Goal: Task Accomplishment & Management: Use online tool/utility

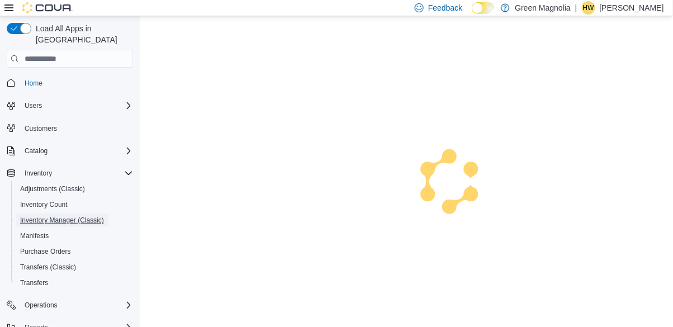
click at [48, 216] on span "Inventory Manager (Classic)" at bounding box center [62, 220] width 84 height 13
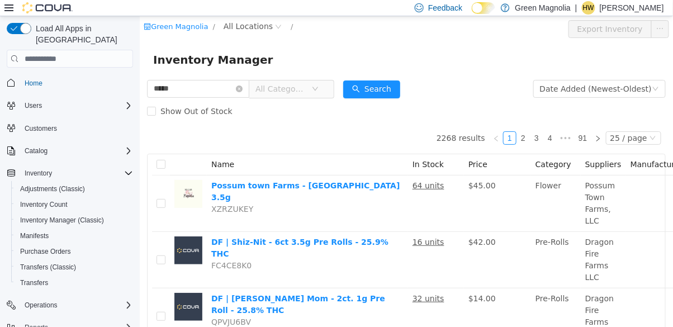
type input "*****"
click at [400, 83] on button "Search" at bounding box center [371, 90] width 57 height 18
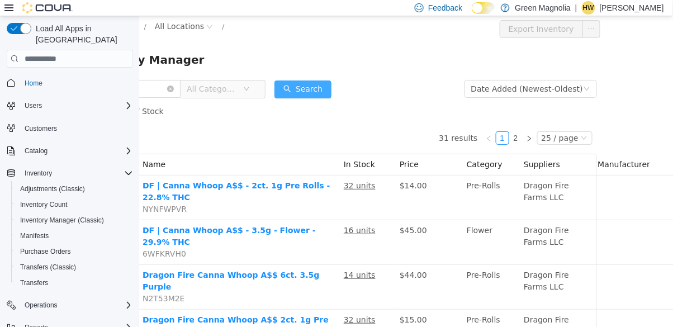
scroll to position [0, 70]
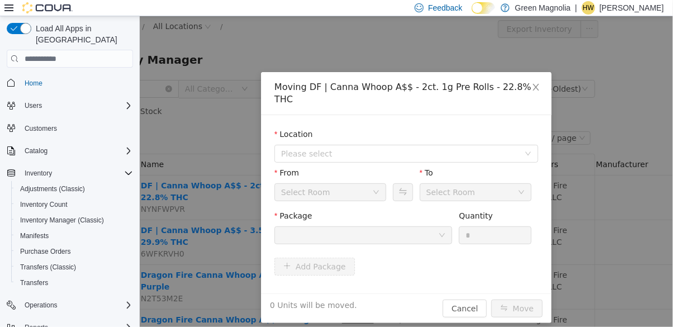
click at [421, 148] on span "Please select" at bounding box center [400, 153] width 238 height 11
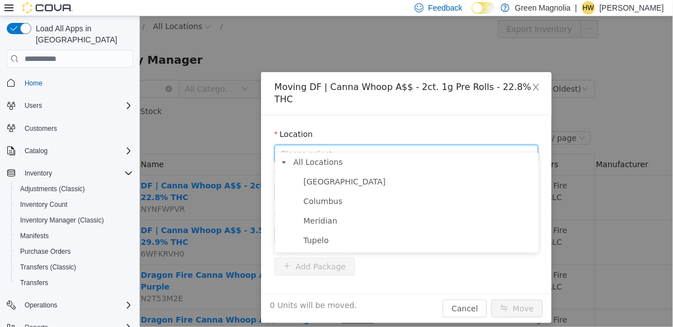
click at [324, 186] on span "Canton" at bounding box center [344, 181] width 82 height 9
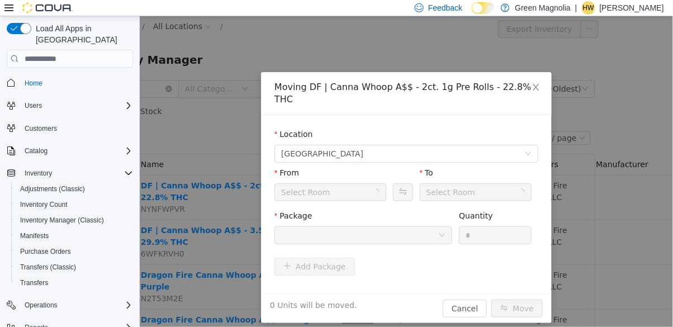
click at [351, 184] on div "Select Room" at bounding box center [326, 192] width 91 height 17
click at [386, 227] on div at bounding box center [359, 235] width 157 height 17
click at [440, 232] on icon "icon: down" at bounding box center [442, 235] width 7 height 7
click at [378, 227] on div at bounding box center [359, 235] width 157 height 17
click at [397, 230] on div at bounding box center [359, 235] width 157 height 17
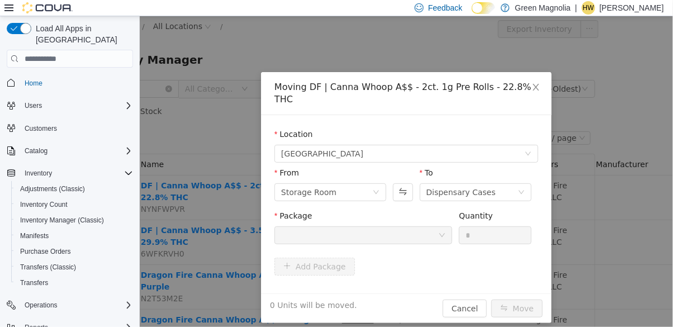
click at [425, 258] on div "Add Package" at bounding box center [406, 267] width 264 height 18
click at [411, 231] on div at bounding box center [363, 236] width 178 height 18
click at [528, 90] on span "Close" at bounding box center [535, 87] width 31 height 31
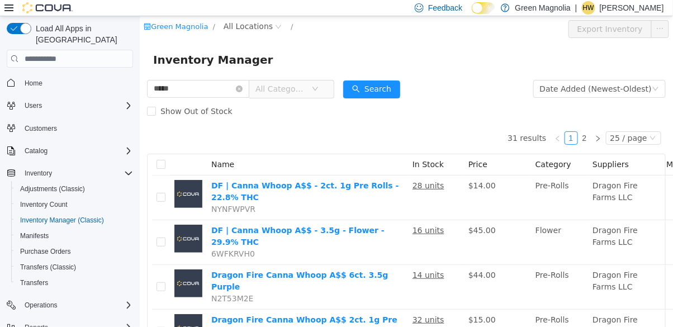
click at [242, 88] on icon "icon: close-circle" at bounding box center [238, 89] width 7 height 7
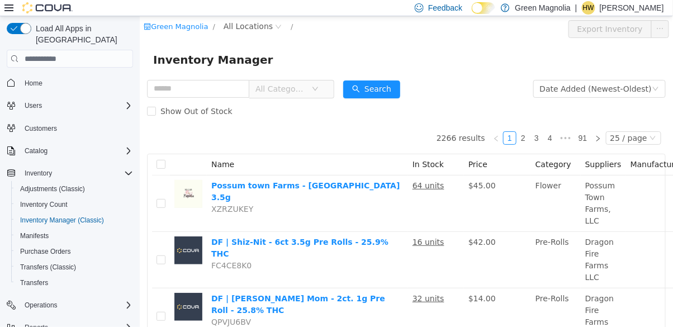
click at [603, 296] on span "Dragon Fire Farms LLC" at bounding box center [599, 316] width 29 height 44
click at [220, 90] on input "text" at bounding box center [198, 89] width 102 height 18
type input "********"
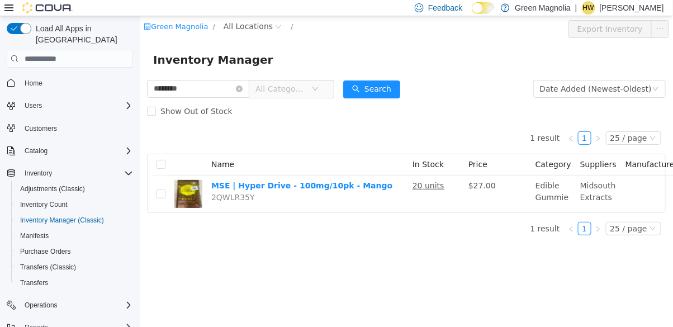
click at [485, 103] on div "Show Out of Stock" at bounding box center [406, 111] width 519 height 22
click at [417, 185] on u "20 units" at bounding box center [428, 185] width 32 height 9
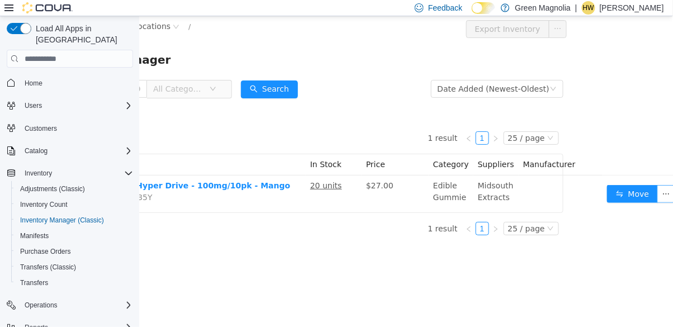
scroll to position [0, 103]
click at [622, 193] on button "Move" at bounding box center [631, 194] width 51 height 18
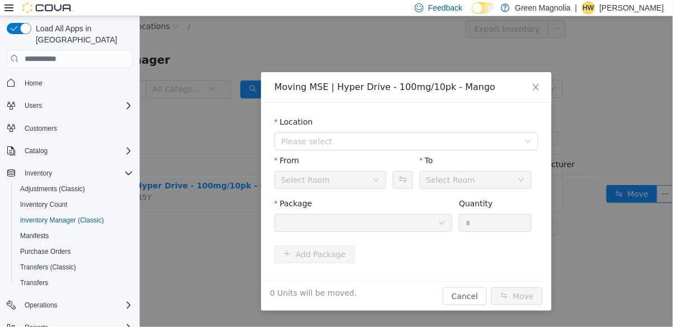
click at [376, 180] on icon "icon: down" at bounding box center [376, 180] width 7 height 7
click at [353, 188] on div "Select Room" at bounding box center [326, 180] width 91 height 17
click at [340, 180] on div "Select Room" at bounding box center [326, 180] width 91 height 17
click at [376, 177] on icon "icon: down" at bounding box center [376, 180] width 7 height 7
click at [422, 136] on span "Please select" at bounding box center [400, 141] width 238 height 11
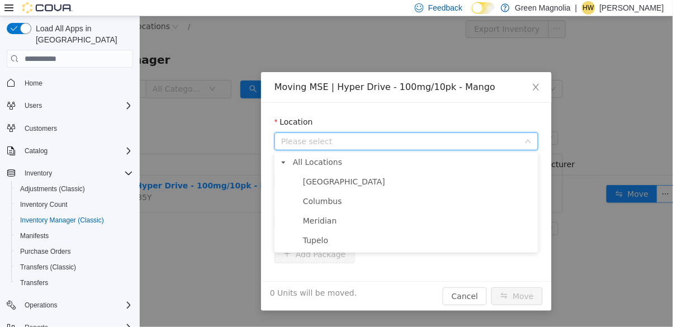
click at [315, 183] on span "Canton" at bounding box center [344, 181] width 82 height 9
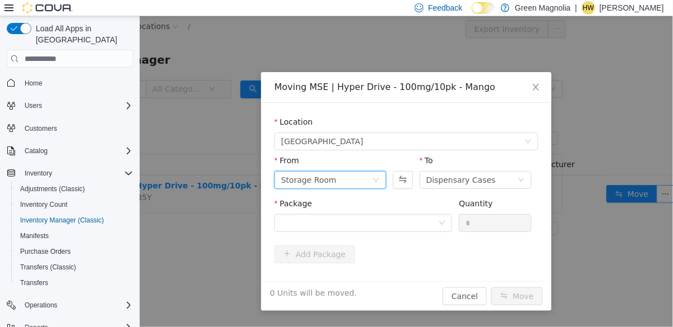
click at [374, 180] on icon "icon: down" at bounding box center [376, 180] width 7 height 7
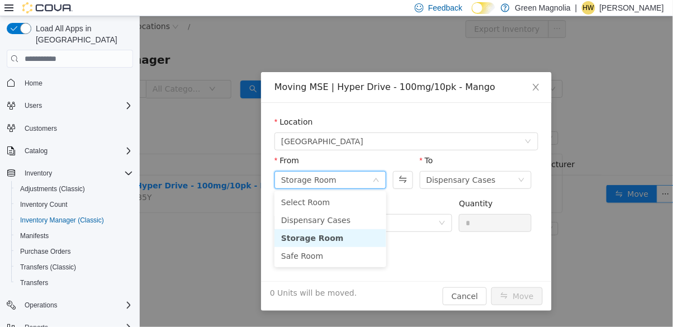
click at [416, 206] on div "Package" at bounding box center [363, 206] width 178 height 16
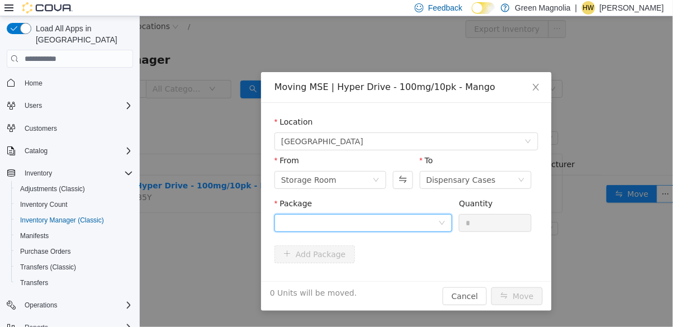
click at [400, 227] on div at bounding box center [359, 223] width 157 height 17
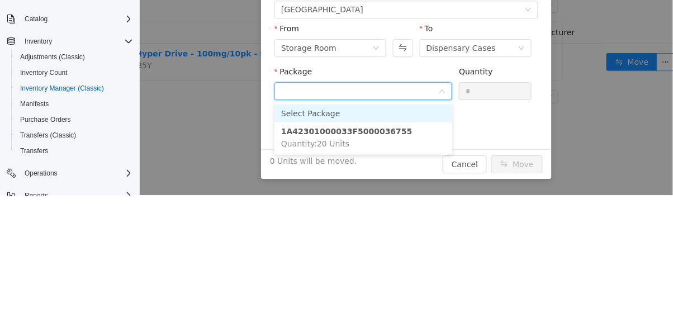
click at [370, 140] on li "1A42301000033F5000036755 Quantity : 20 Units" at bounding box center [363, 138] width 178 height 30
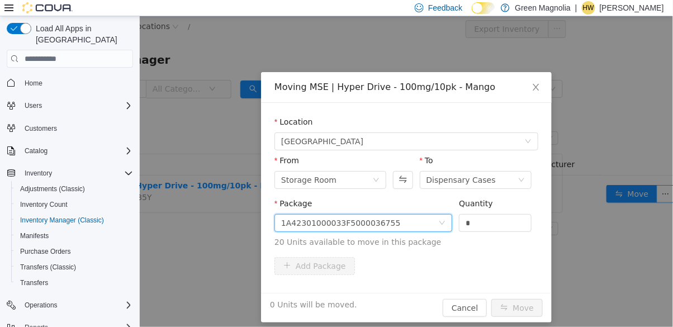
click at [479, 219] on input "*" at bounding box center [495, 223] width 72 height 17
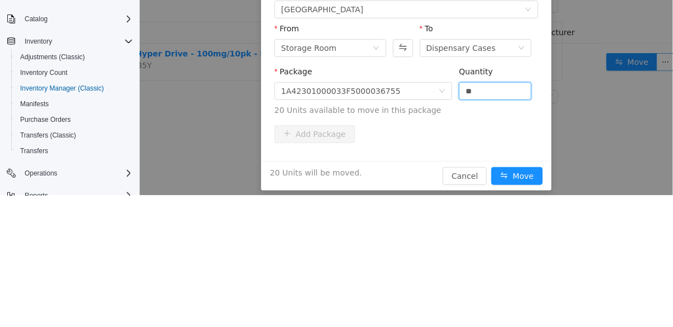
type input "**"
click at [491, 168] on button "Move" at bounding box center [516, 177] width 51 height 18
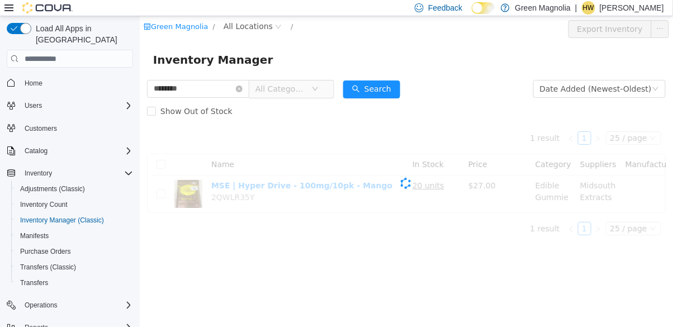
scroll to position [0, 0]
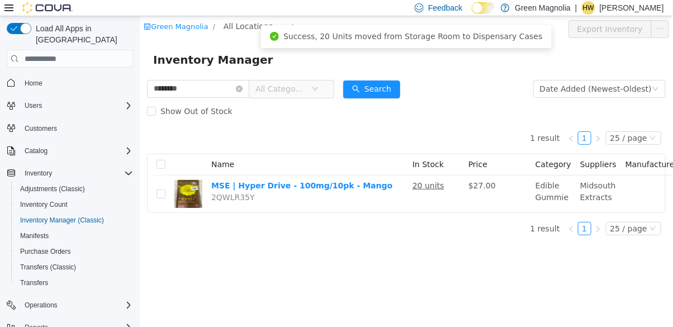
click at [242, 87] on icon "icon: close-circle" at bounding box center [238, 89] width 7 height 7
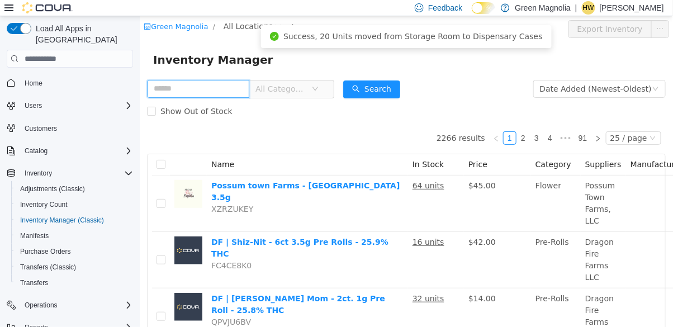
click at [202, 88] on input "text" at bounding box center [198, 89] width 102 height 18
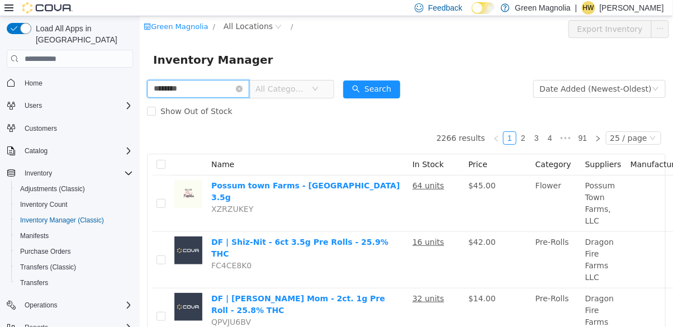
type input "********"
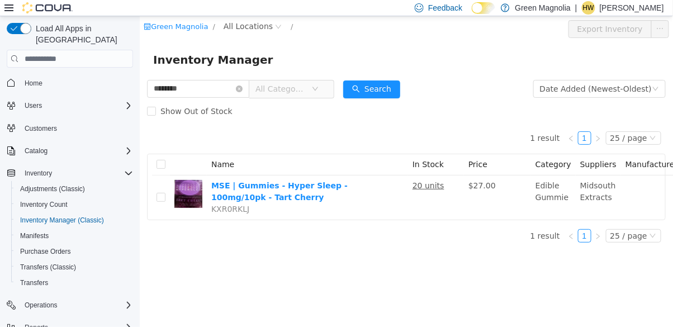
click at [335, 128] on div "1 result 1 25 / page Name In Stock Price Category Suppliers Manufacturer MSE | …" at bounding box center [406, 171] width 519 height 98
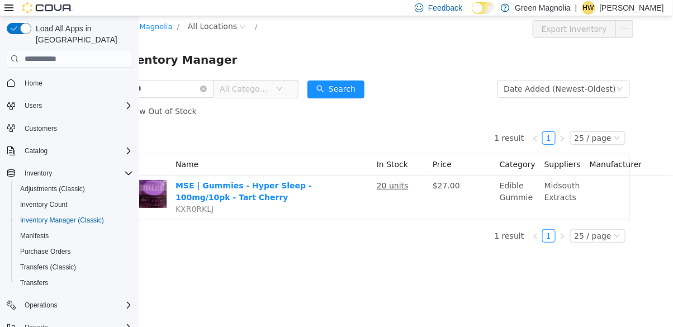
scroll to position [0, 103]
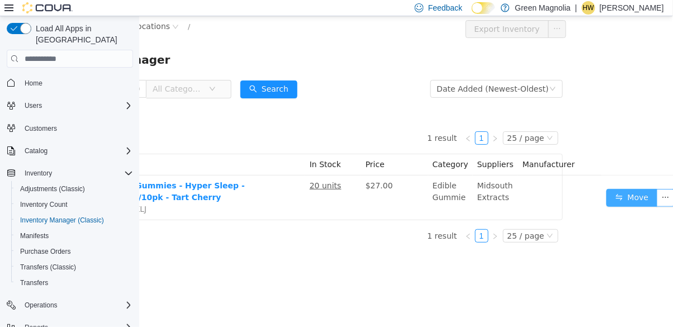
click at [618, 196] on button "Move" at bounding box center [631, 198] width 51 height 18
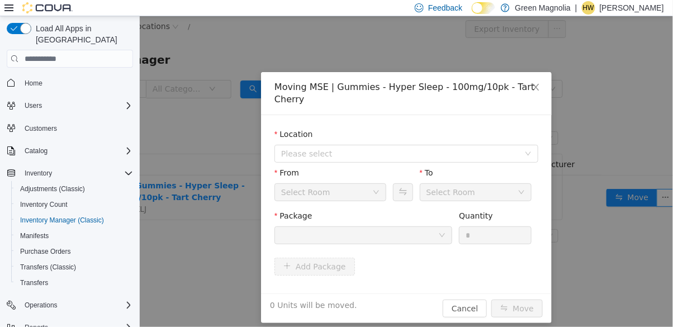
click at [438, 145] on span "Please select" at bounding box center [402, 153] width 243 height 17
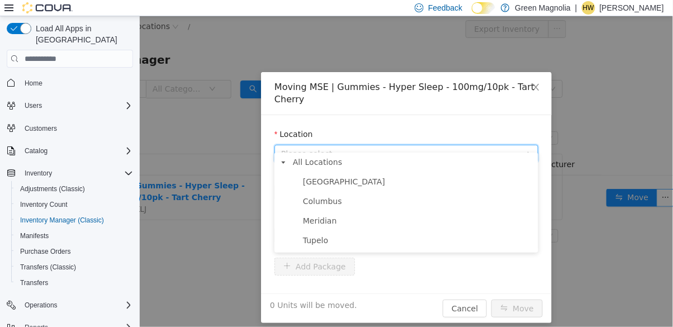
click at [327, 182] on span "Canton" at bounding box center [344, 181] width 82 height 9
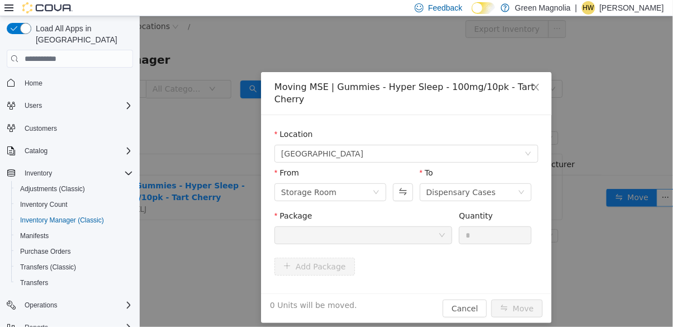
click at [411, 227] on div at bounding box center [359, 235] width 157 height 17
click at [440, 232] on icon "icon: down" at bounding box center [442, 235] width 7 height 7
click at [362, 185] on div "Storage Room" at bounding box center [326, 192] width 91 height 17
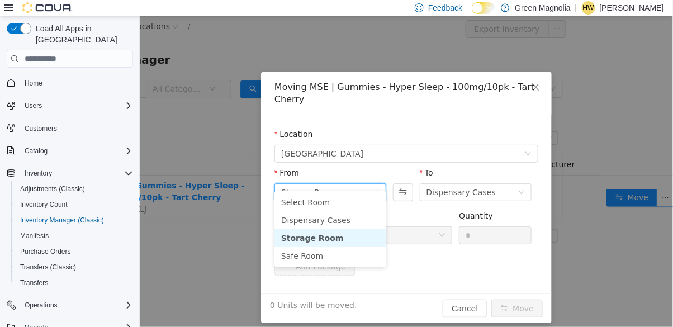
click at [355, 242] on li "Storage Room" at bounding box center [330, 238] width 112 height 18
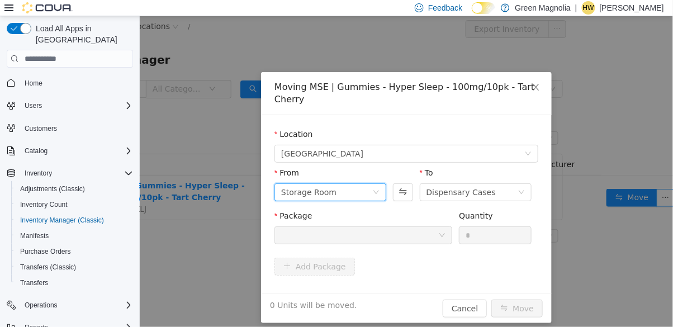
click at [425, 227] on div at bounding box center [359, 235] width 157 height 17
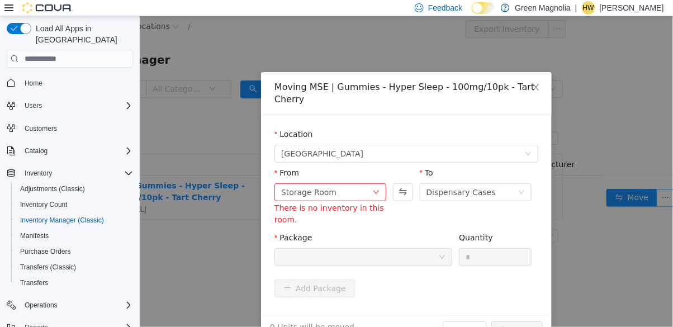
click at [387, 251] on div at bounding box center [359, 257] width 157 height 17
click at [374, 189] on icon "icon: down" at bounding box center [376, 192] width 7 height 7
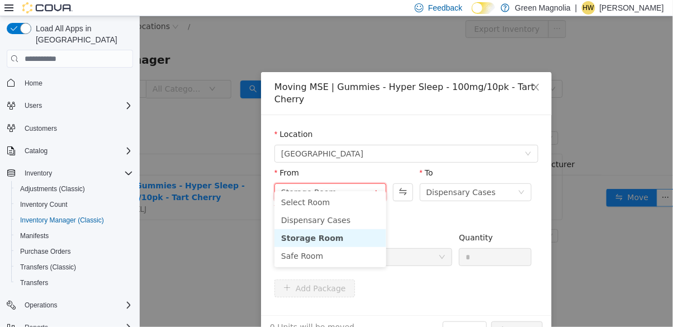
click at [329, 258] on li "Safe Room" at bounding box center [330, 256] width 112 height 18
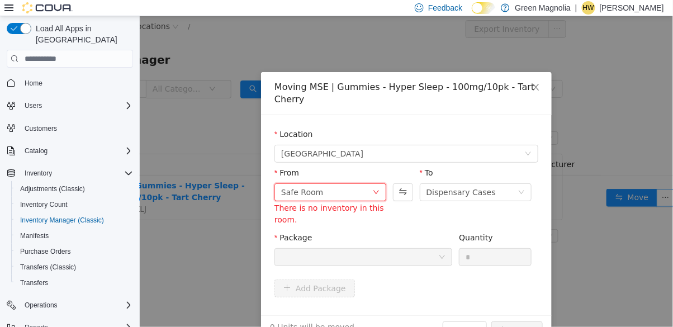
click at [374, 189] on icon "icon: down" at bounding box center [376, 192] width 7 height 7
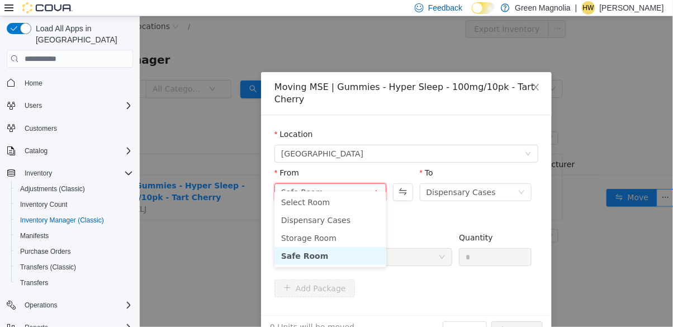
click at [340, 223] on li "Dispensary Cases" at bounding box center [330, 220] width 112 height 18
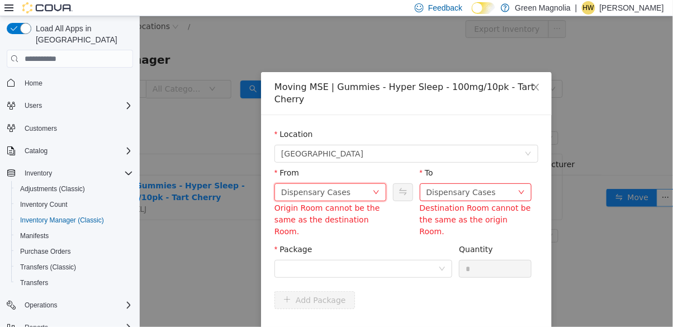
click at [357, 184] on div "Dispensary Cases" at bounding box center [326, 192] width 91 height 17
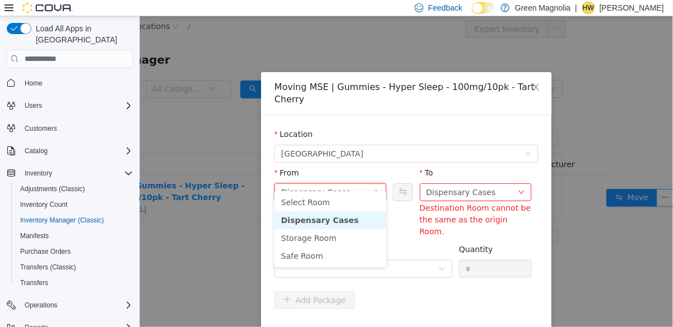
click at [323, 243] on li "Storage Room" at bounding box center [330, 238] width 112 height 18
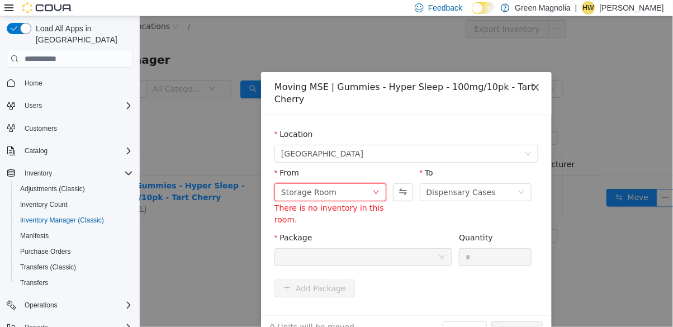
click at [532, 88] on icon "icon: close" at bounding box center [535, 87] width 9 height 9
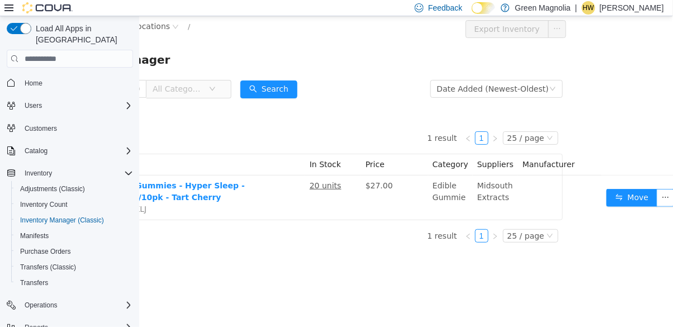
click at [323, 190] on td "20 units" at bounding box center [333, 198] width 56 height 44
click at [323, 183] on u "20 units" at bounding box center [325, 185] width 32 height 9
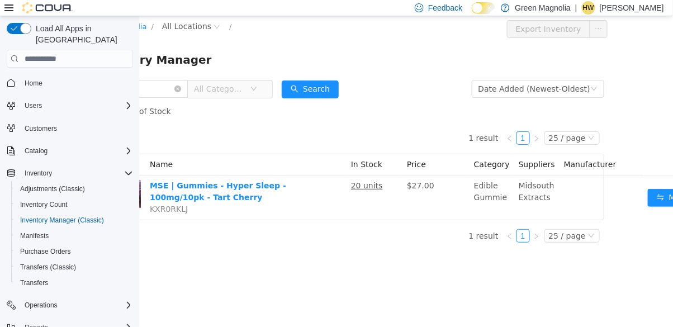
scroll to position [0, 61]
click at [181, 21] on span "All Locations" at bounding box center [186, 26] width 49 height 12
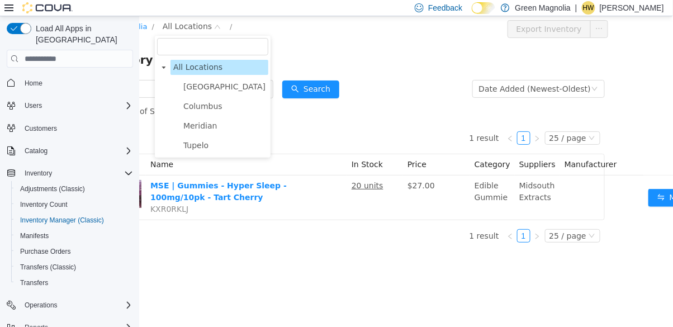
click at [196, 83] on span "Canton" at bounding box center [224, 86] width 82 height 9
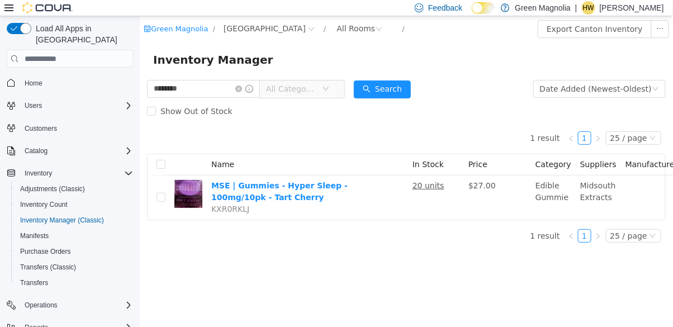
click at [416, 183] on u "20 units" at bounding box center [428, 185] width 32 height 9
click at [421, 182] on u "20 units" at bounding box center [428, 185] width 32 height 9
click at [431, 184] on u "20 units" at bounding box center [428, 185] width 32 height 9
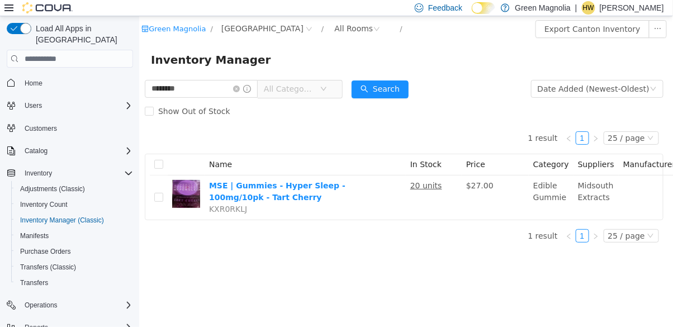
scroll to position [0, 3]
click at [422, 190] on u "20 units" at bounding box center [425, 185] width 32 height 9
click at [421, 191] on td "20 units" at bounding box center [432, 198] width 56 height 44
click at [359, 229] on div "1 result 1 25 / page Name In Stock Price Category Suppliers Manufacturer MSE | …" at bounding box center [402, 186] width 519 height 129
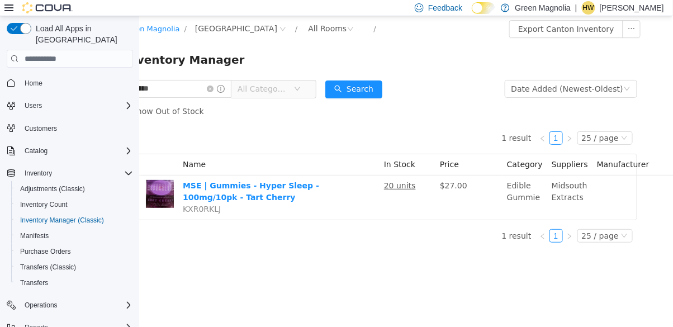
scroll to position [0, 29]
click at [213, 91] on icon "icon: close-circle" at bounding box center [209, 89] width 7 height 7
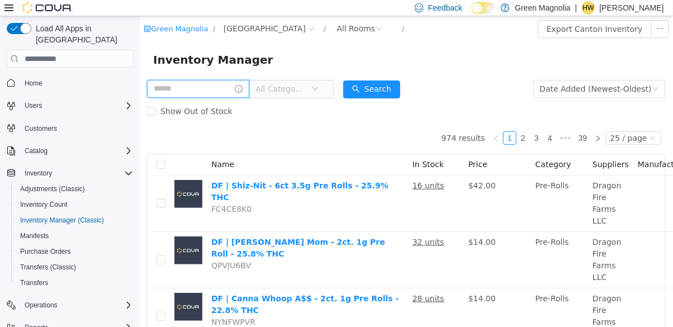
click at [211, 87] on input "text" at bounding box center [198, 89] width 102 height 18
type input "********"
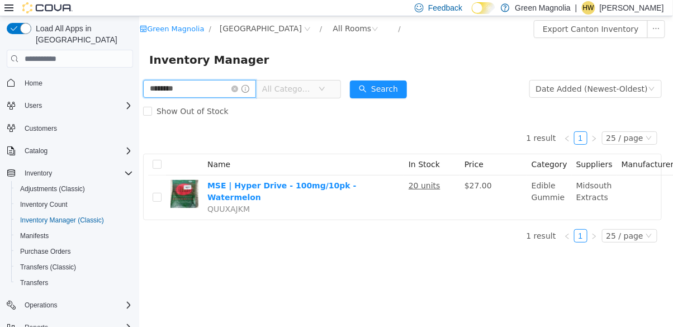
scroll to position [0, 4]
click at [632, 70] on div "Inventory Manager" at bounding box center [402, 60] width 534 height 36
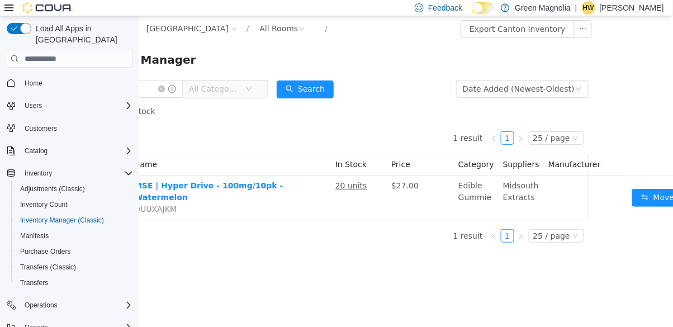
scroll to position [0, 103]
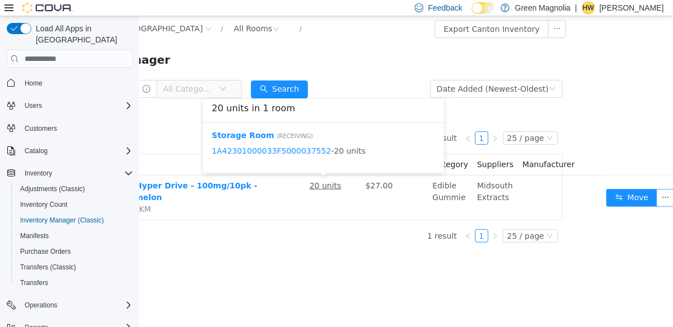
click at [623, 196] on button "Move" at bounding box center [631, 198] width 51 height 18
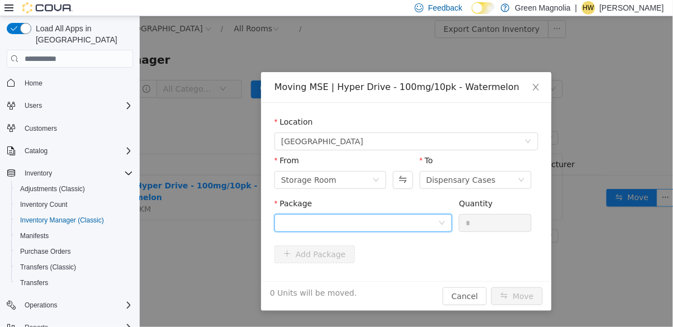
click at [443, 232] on div at bounding box center [363, 223] width 178 height 18
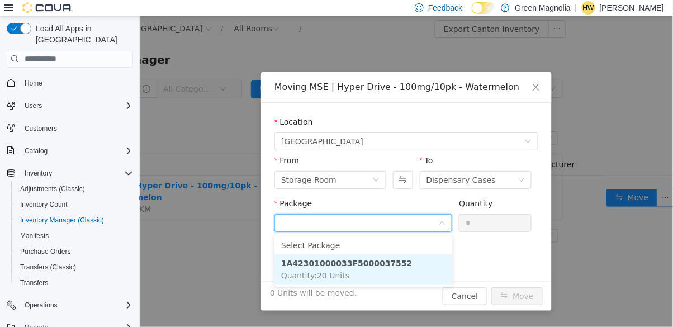
click at [359, 266] on strong "1A42301000033F5000037552" at bounding box center [346, 263] width 131 height 9
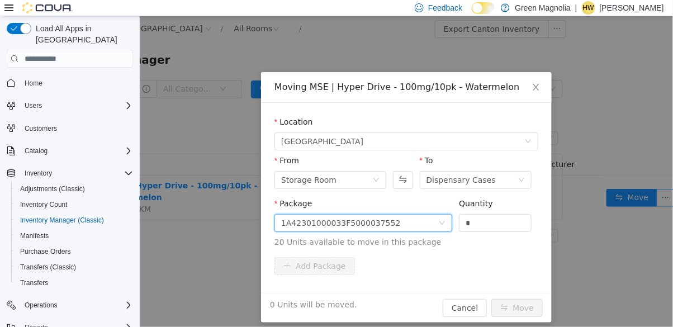
click at [484, 219] on input "*" at bounding box center [495, 223] width 72 height 17
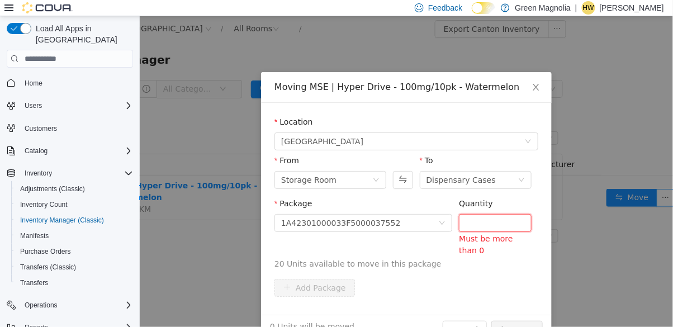
click at [491, 224] on input "Quantity" at bounding box center [495, 223] width 72 height 17
click at [467, 261] on div "Package 1A42301000033F5000037552 Quantity Must be more than 0 20 Units availabl…" at bounding box center [406, 236] width 264 height 77
click at [485, 225] on input "Quantity" at bounding box center [495, 223] width 72 height 17
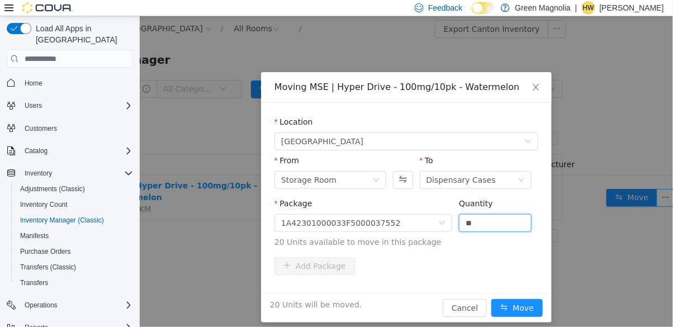
type input "**"
click at [491, 299] on button "Move" at bounding box center [516, 308] width 51 height 18
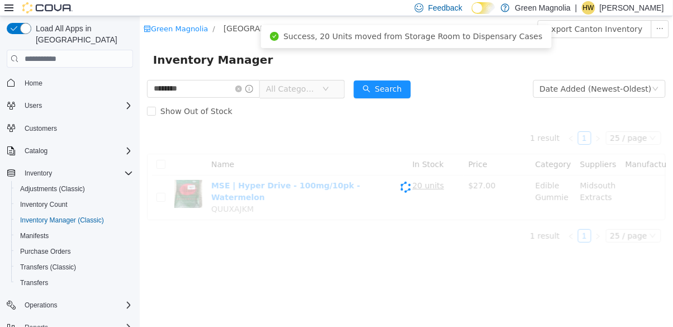
scroll to position [0, 0]
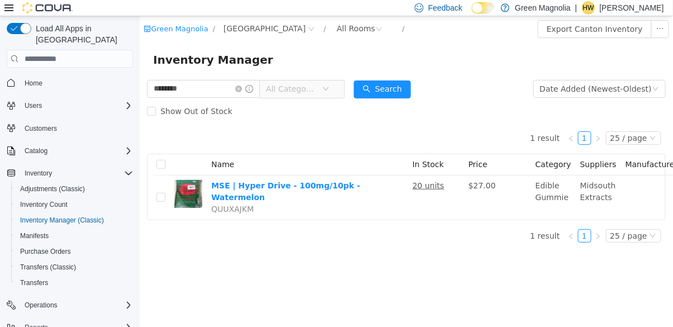
click at [230, 87] on input "********" at bounding box center [203, 89] width 113 height 18
type input "*"
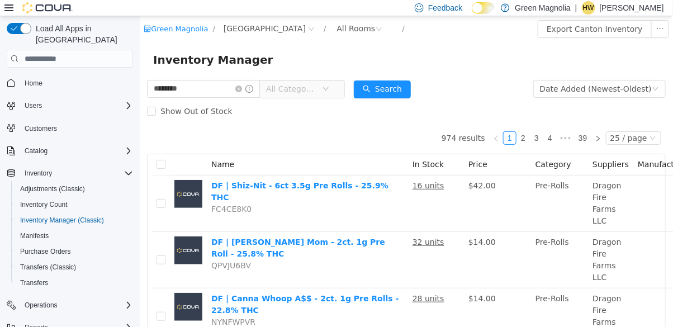
type input "********"
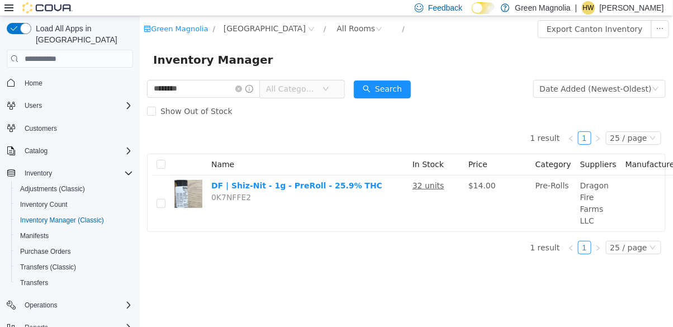
click at [170, 135] on div "1 result 1 25 / page Name In Stock Price Category Suppliers Manufacturer DF | S…" at bounding box center [406, 177] width 519 height 110
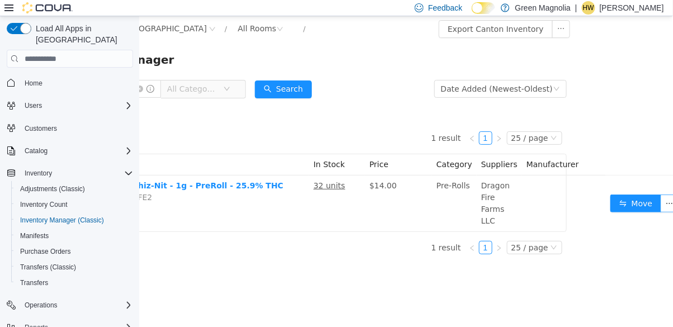
scroll to position [0, 98]
click at [616, 205] on button "Move" at bounding box center [636, 204] width 51 height 18
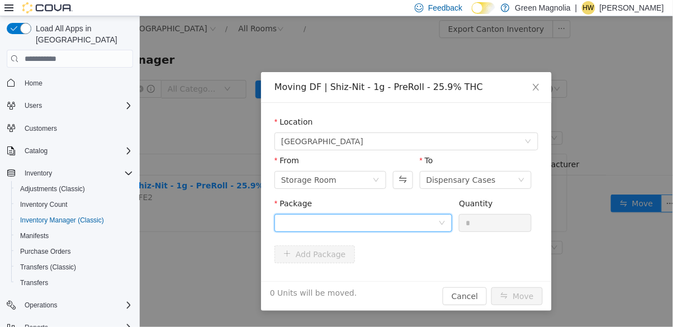
click at [369, 221] on div at bounding box center [359, 223] width 157 height 17
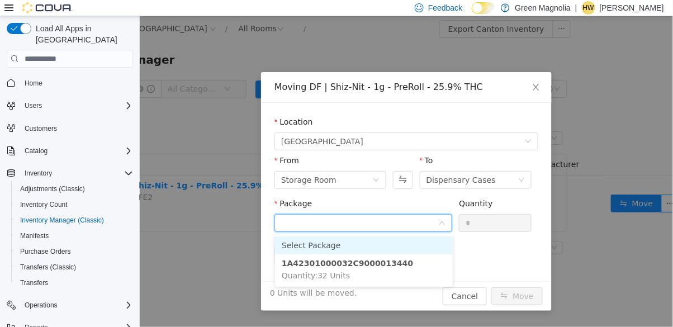
click at [358, 274] on li "1A42301000032C9000013440 Quantity : 32 Units" at bounding box center [364, 270] width 178 height 30
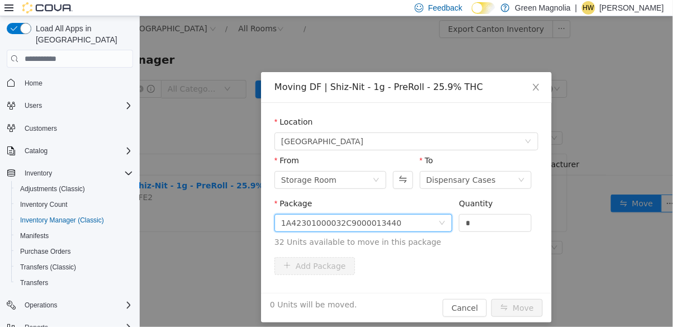
click at [480, 223] on input "*" at bounding box center [495, 223] width 72 height 17
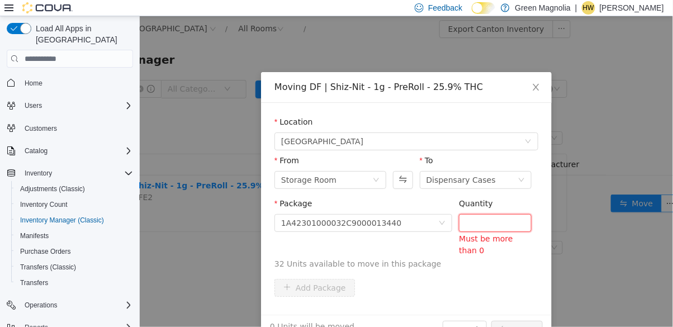
click at [490, 224] on input "Quantity" at bounding box center [495, 223] width 72 height 17
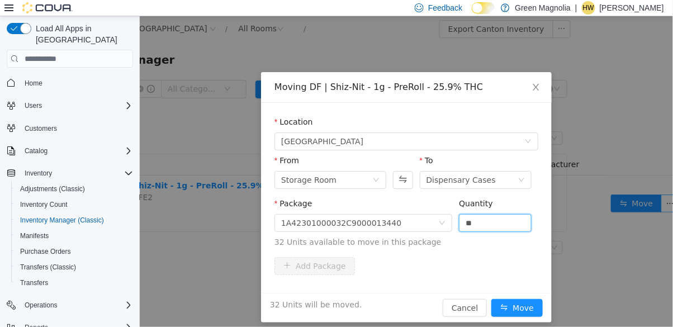
type input "**"
click at [491, 299] on button "Move" at bounding box center [516, 308] width 51 height 18
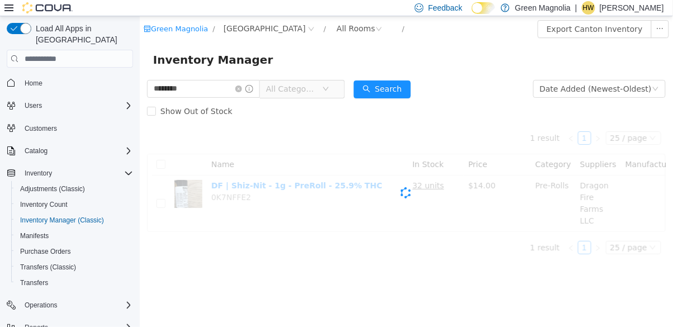
scroll to position [0, 0]
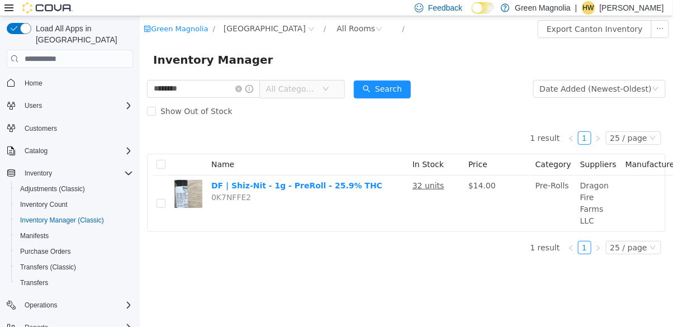
click at [242, 90] on icon "icon: close-circle" at bounding box center [238, 89] width 7 height 7
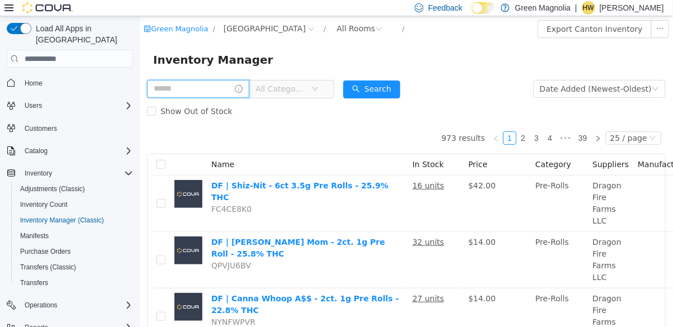
click at [210, 83] on input "text" at bounding box center [198, 89] width 102 height 18
type input "********"
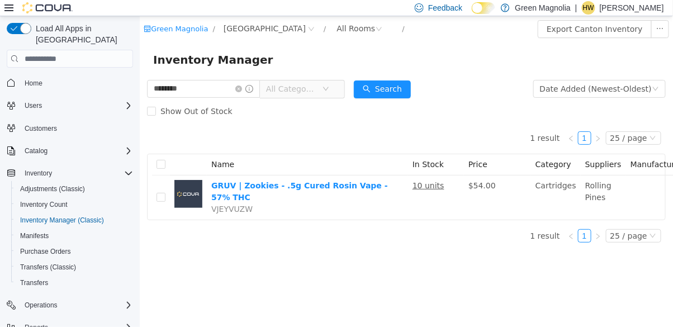
click at [488, 118] on div "Show Out of Stock" at bounding box center [406, 111] width 519 height 22
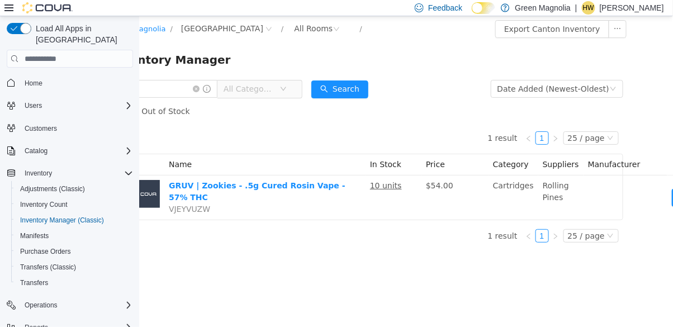
scroll to position [0, 107]
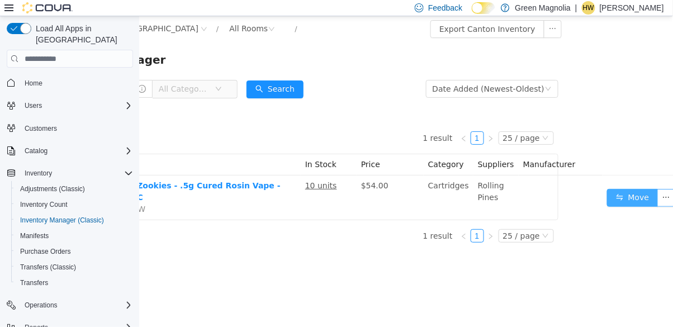
click at [621, 198] on button "Move" at bounding box center [632, 198] width 51 height 18
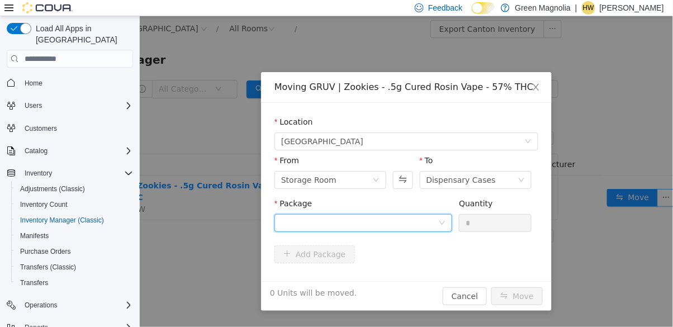
click at [430, 224] on div at bounding box center [359, 223] width 157 height 17
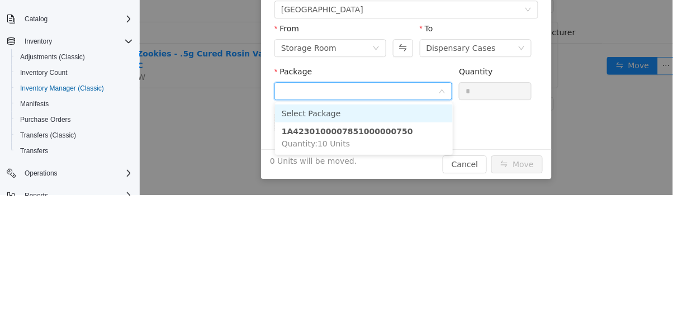
click at [362, 146] on li "1A4230100007851000000750 Quantity : 10 Units" at bounding box center [364, 138] width 178 height 30
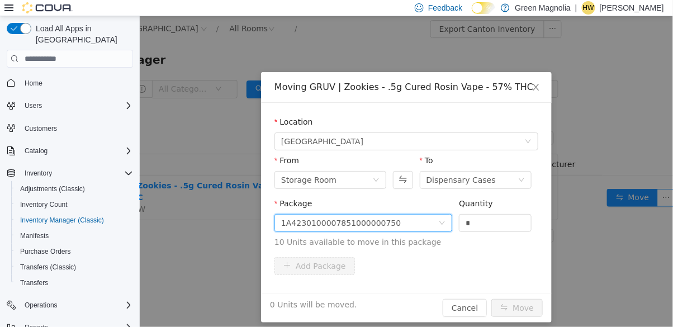
click at [480, 220] on input "*" at bounding box center [495, 223] width 72 height 17
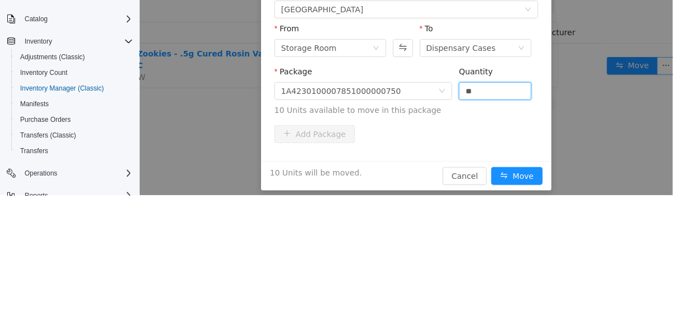
type input "**"
click at [515, 135] on div "Add Package" at bounding box center [406, 135] width 264 height 18
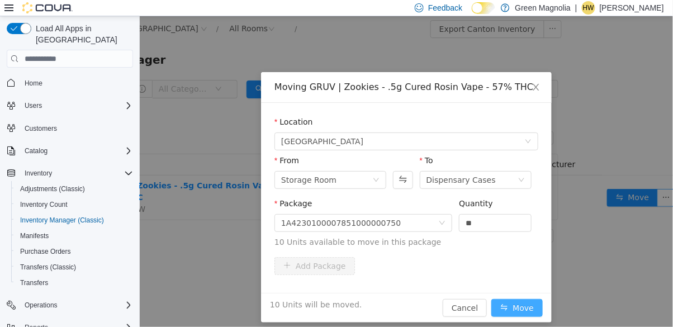
click at [514, 309] on button "Move" at bounding box center [516, 308] width 51 height 18
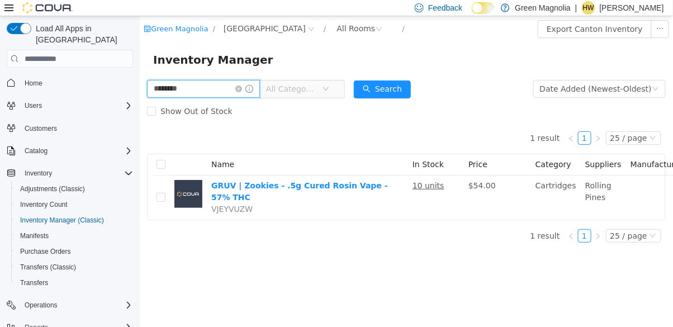
click at [260, 95] on input "********" at bounding box center [203, 89] width 113 height 18
click at [260, 92] on input "********" at bounding box center [203, 89] width 113 height 18
click at [242, 87] on icon "icon: close-circle" at bounding box center [238, 89] width 7 height 7
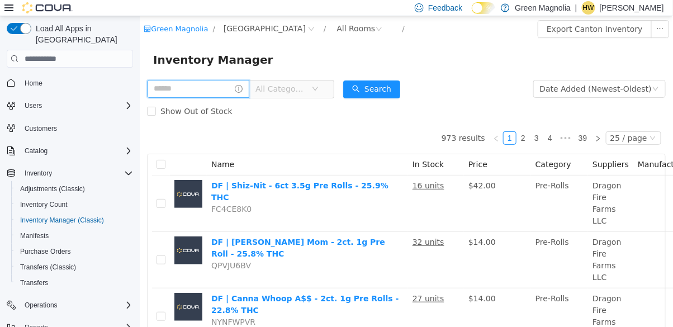
click at [217, 88] on input "text" at bounding box center [198, 89] width 102 height 18
type input "********"
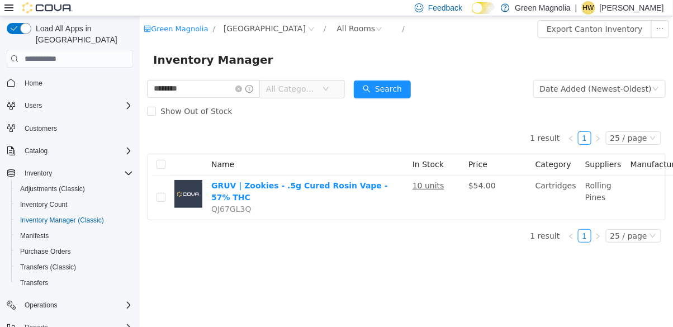
click at [496, 77] on div "Inventory Manager" at bounding box center [406, 60] width 534 height 36
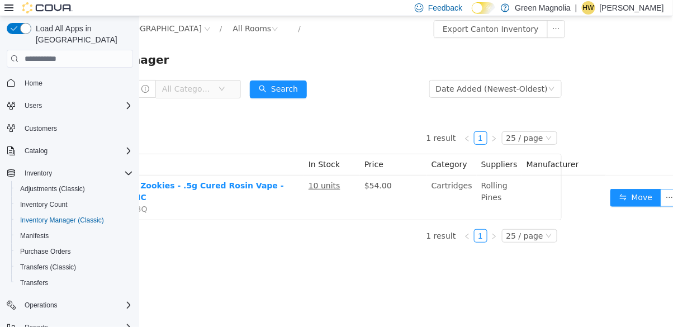
scroll to position [0, 107]
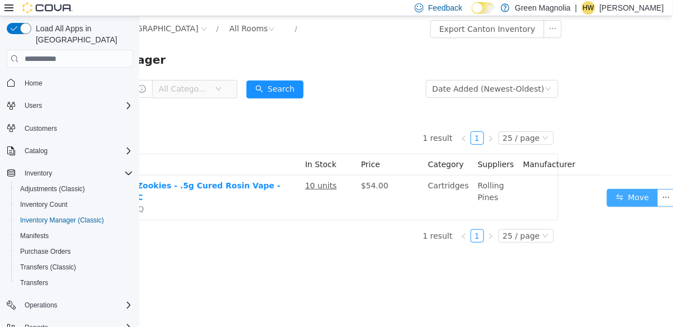
click at [618, 197] on button "Move" at bounding box center [632, 198] width 51 height 18
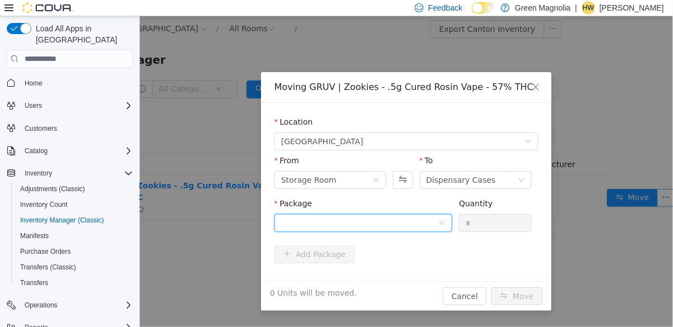
click at [429, 230] on div at bounding box center [359, 223] width 157 height 17
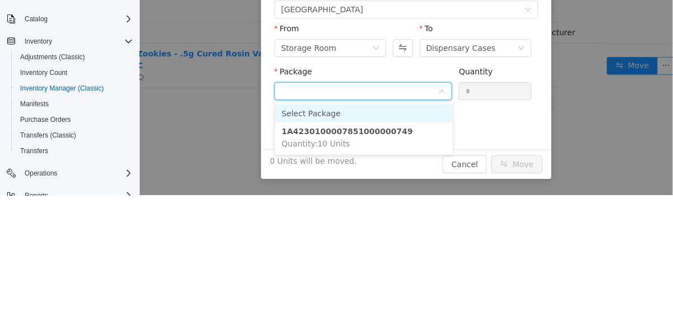
click at [398, 143] on li "1A4230100007851000000749 Quantity : 10 Units" at bounding box center [364, 138] width 178 height 30
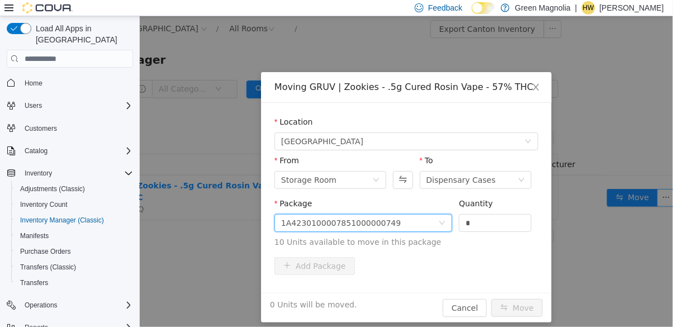
click at [495, 227] on input "*" at bounding box center [495, 223] width 72 height 17
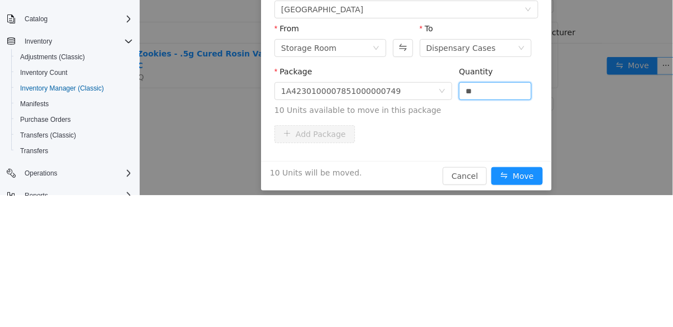
type input "**"
click at [491, 168] on button "Move" at bounding box center [516, 177] width 51 height 18
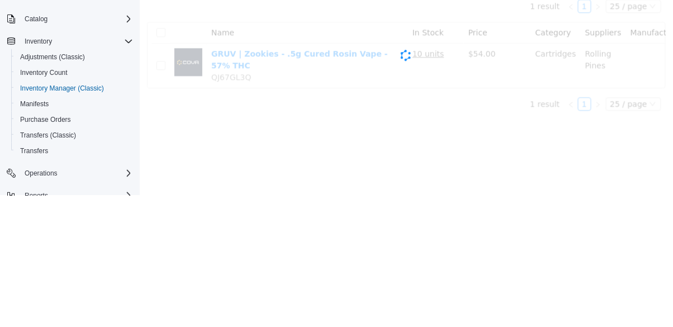
scroll to position [0, 0]
